Goal: Information Seeking & Learning: Check status

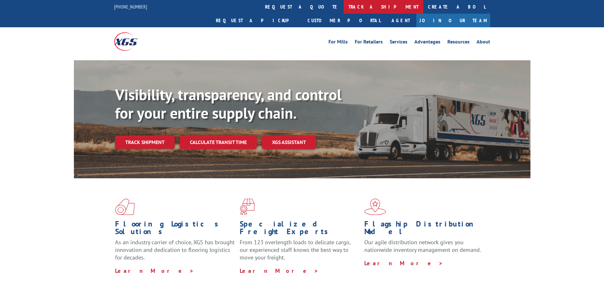
click at [344, 4] on link "track a shipment" at bounding box center [384, 7] width 80 height 14
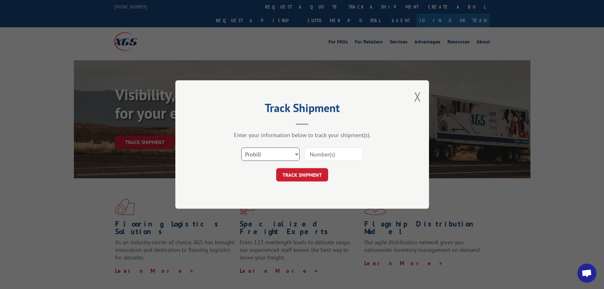
click at [295, 154] on select "Select category... Probill BOL PO" at bounding box center [270, 154] width 58 height 13
select select "bol"
click at [241, 148] on select "Select category... Probill BOL PO" at bounding box center [270, 154] width 58 height 13
click at [318, 154] on input at bounding box center [334, 154] width 58 height 13
paste input "5290639"
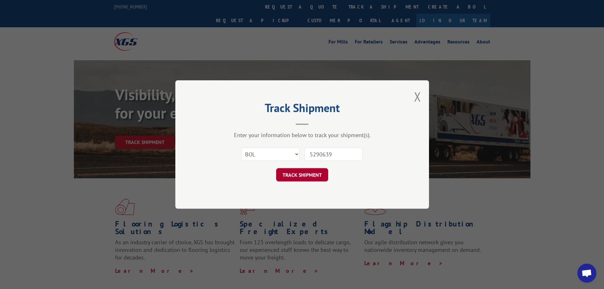
type input "5290639"
click at [296, 178] on button "TRACK SHIPMENT" at bounding box center [302, 174] width 52 height 13
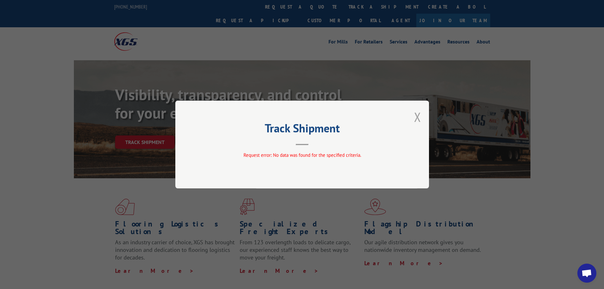
click at [415, 117] on button "Close modal" at bounding box center [417, 116] width 7 height 17
